Goal: Task Accomplishment & Management: Manage account settings

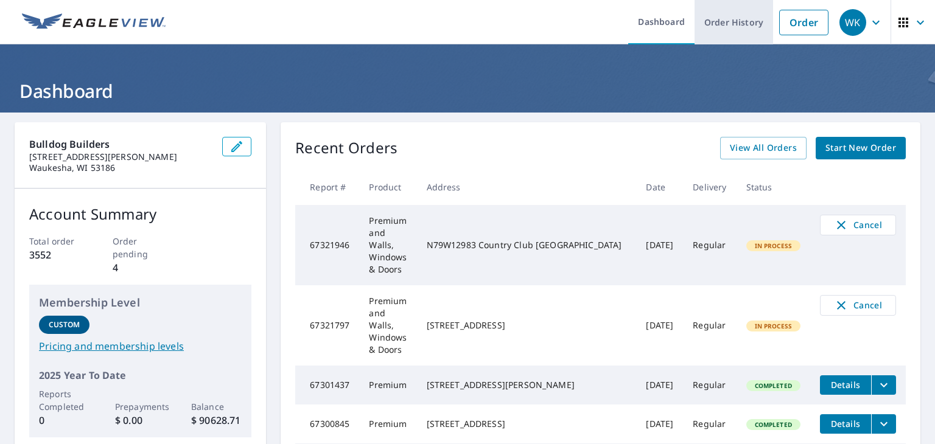
click at [716, 8] on link "Order History" at bounding box center [733, 22] width 78 height 44
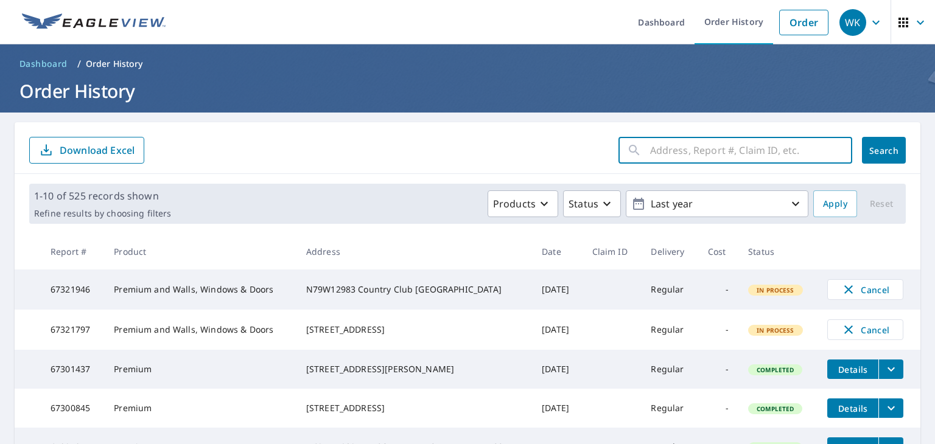
click at [723, 156] on input "text" at bounding box center [751, 150] width 202 height 34
paste input "[STREET_ADDRESS][PERSON_NAME]"
type input "[STREET_ADDRESS][PERSON_NAME]"
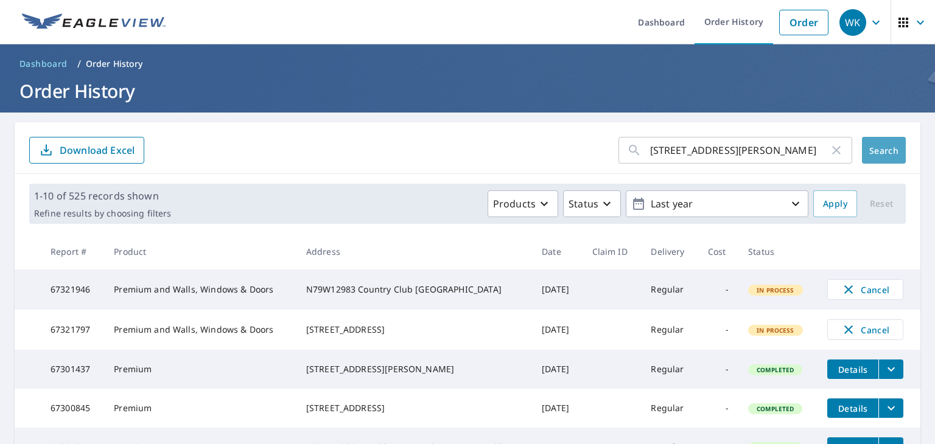
click at [894, 141] on button "Search" at bounding box center [884, 150] width 44 height 27
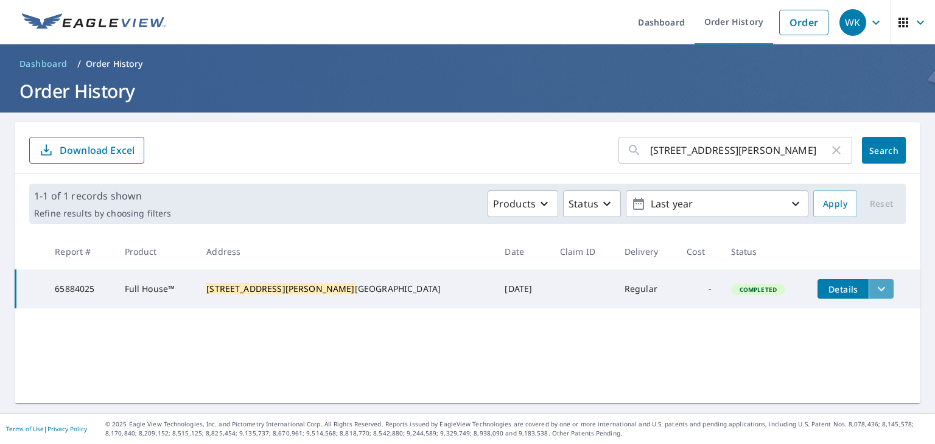
click at [868, 290] on button "filesDropdownBtn-65884025" at bounding box center [880, 288] width 25 height 19
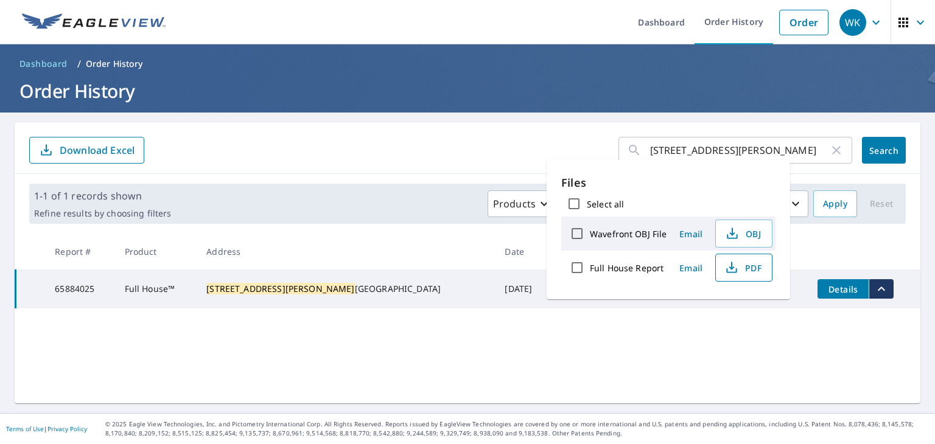
click at [740, 257] on button "PDF" at bounding box center [743, 268] width 57 height 28
click at [736, 278] on button "PDF" at bounding box center [743, 268] width 57 height 28
